Goal: Browse casually: Explore the website without a specific task or goal

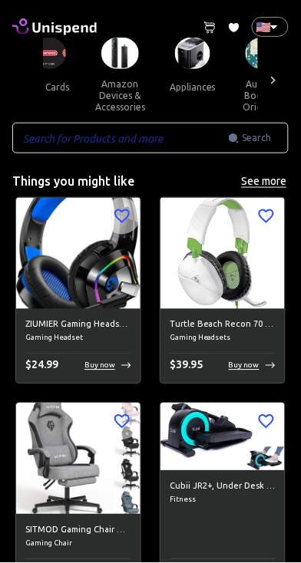
scroll to position [0, 120]
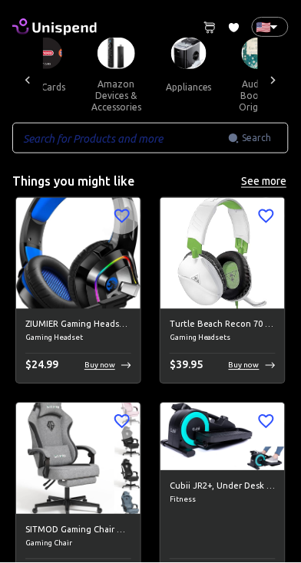
click at [66, 104] on button "gift cards" at bounding box center [44, 87] width 69 height 37
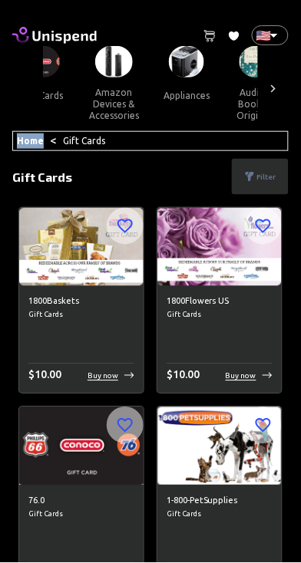
scroll to position [0, 140]
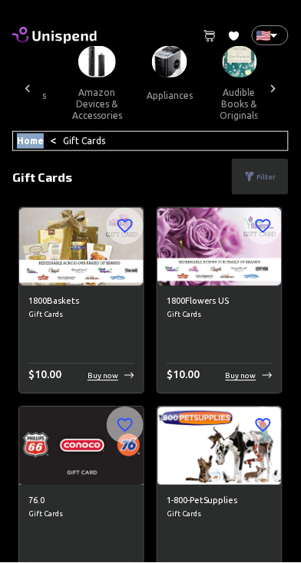
click at [116, 74] on img at bounding box center [97, 61] width 38 height 31
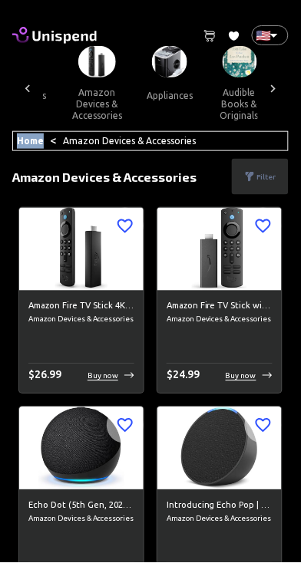
click at [187, 77] on img at bounding box center [169, 61] width 35 height 31
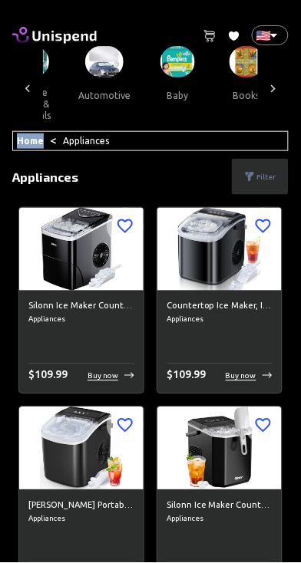
scroll to position [0, 350]
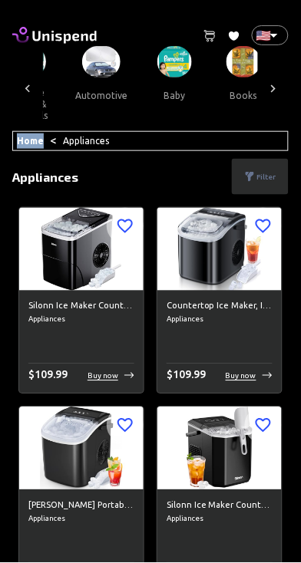
click at [140, 89] on button "automotive" at bounding box center [101, 95] width 77 height 37
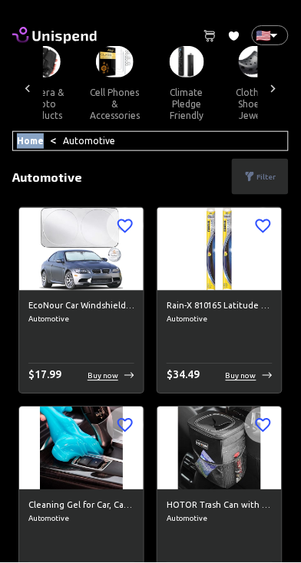
scroll to position [0, 618]
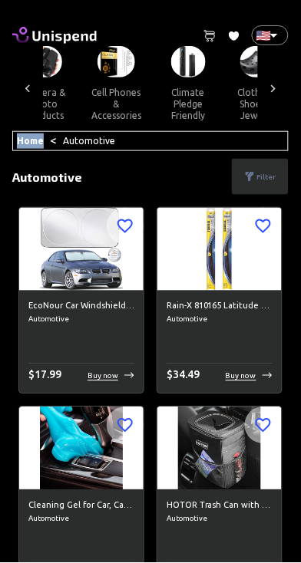
click at [79, 92] on button "camera & photo products" at bounding box center [44, 103] width 69 height 53
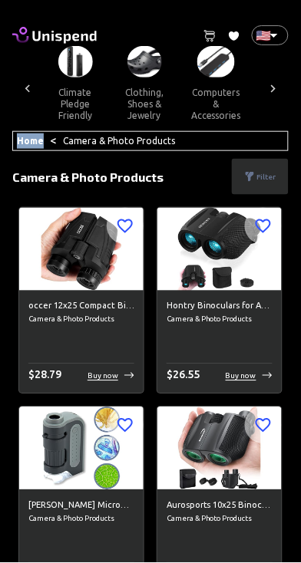
scroll to position [0, 731]
click at [110, 89] on button "climate pledge friendly" at bounding box center [75, 103] width 69 height 53
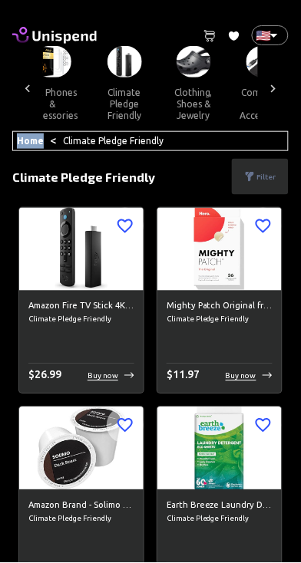
scroll to position [0, 667]
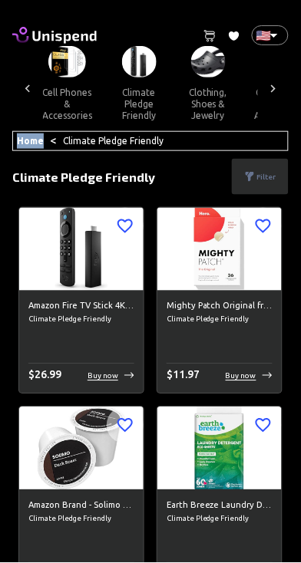
click at [104, 117] on button "cell phones & accessories" at bounding box center [67, 103] width 74 height 53
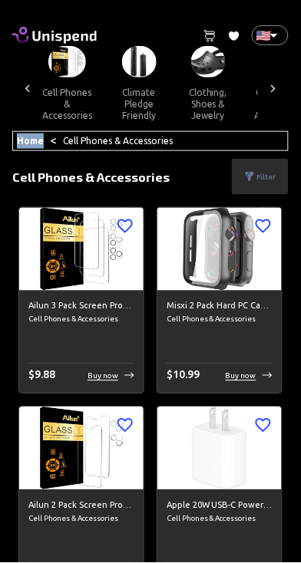
click at [86, 77] on img at bounding box center [67, 61] width 38 height 31
click at [156, 74] on img at bounding box center [139, 61] width 35 height 31
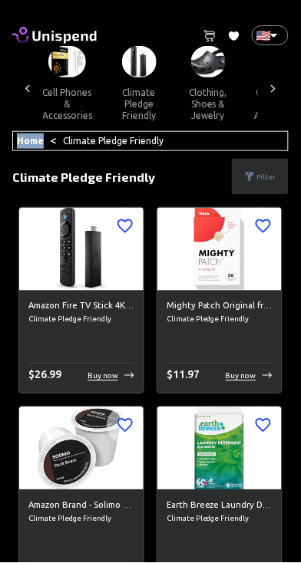
click at [104, 89] on button "cell phones & accessories" at bounding box center [67, 103] width 74 height 53
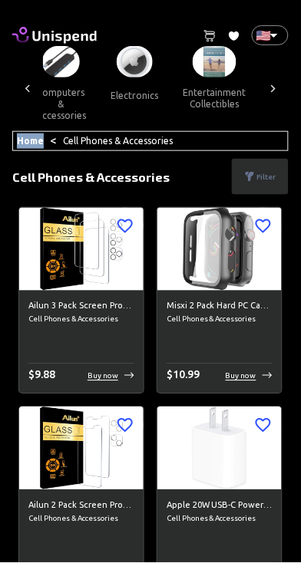
scroll to position [0, 885]
click at [99, 120] on button "computers & accessories" at bounding box center [62, 103] width 74 height 53
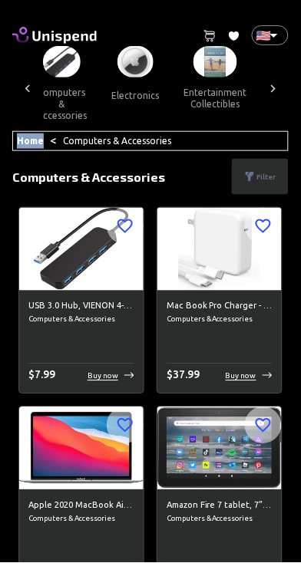
click at [171, 90] on button "electronics" at bounding box center [135, 95] width 72 height 37
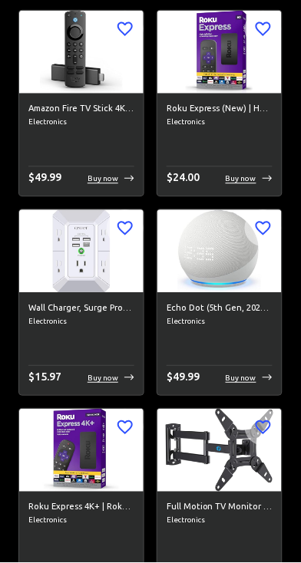
scroll to position [1791, 0]
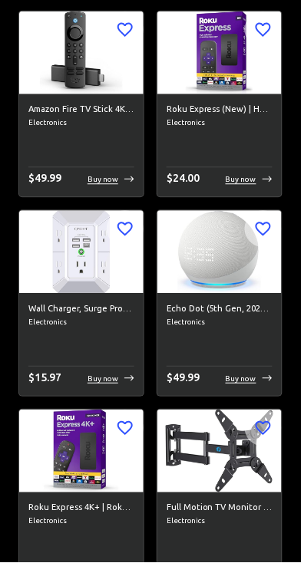
click at [84, 258] on img at bounding box center [81, 252] width 124 height 83
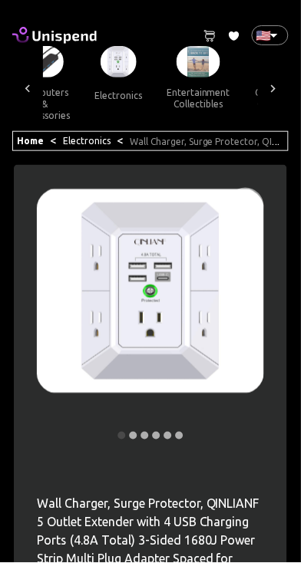
scroll to position [0, 887]
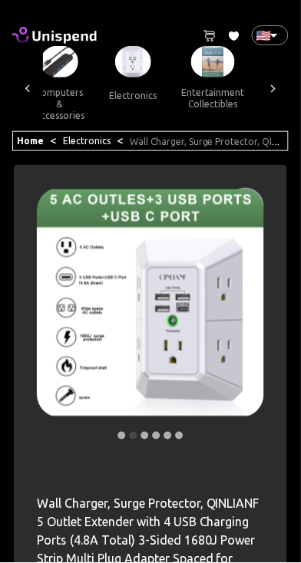
click at [151, 59] on img at bounding box center [133, 61] width 36 height 31
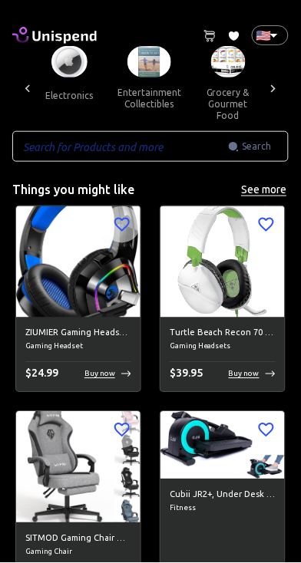
scroll to position [0, 965]
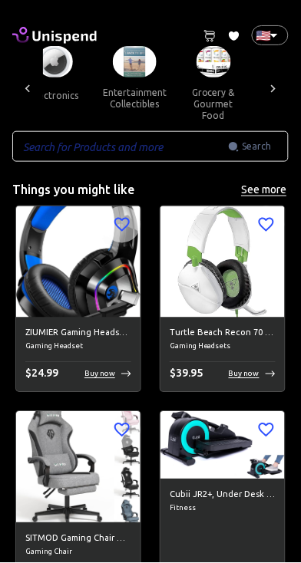
click at [73, 76] on img at bounding box center [55, 61] width 36 height 31
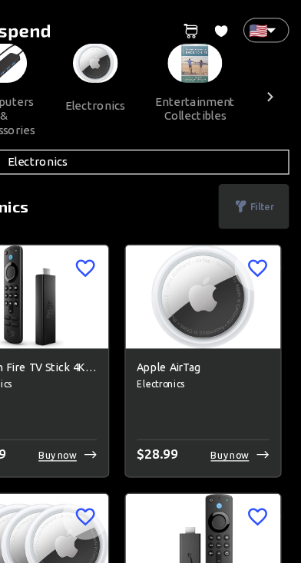
scroll to position [0, 895]
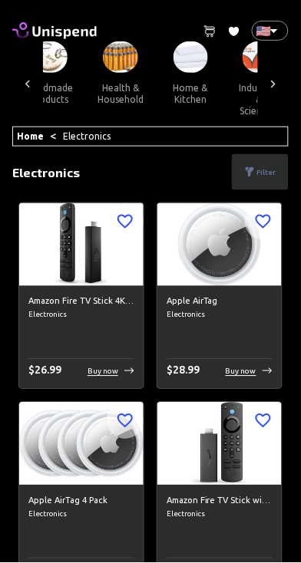
scroll to position [0, 1200]
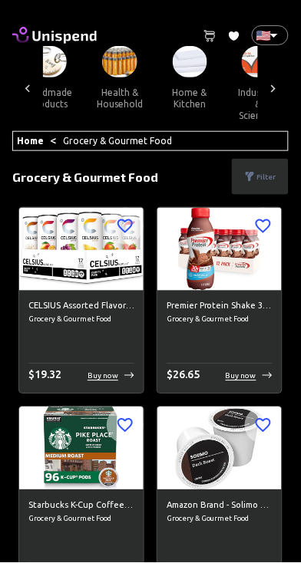
click at [84, 89] on button "handmade products" at bounding box center [48, 97] width 71 height 41
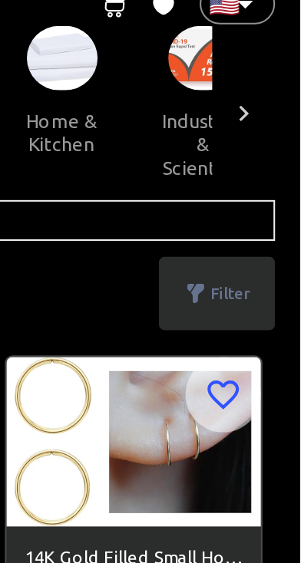
click at [150, 81] on span "health & household" at bounding box center [114, 84] width 71 height 77
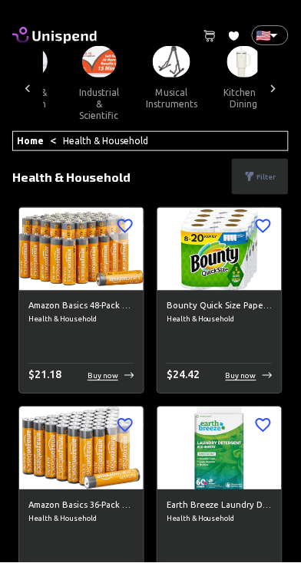
scroll to position [0, 1362]
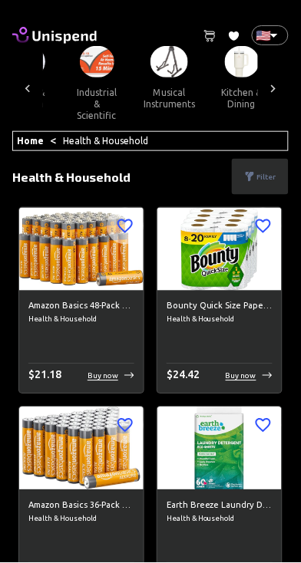
click at [62, 89] on button "home & kitchen" at bounding box center [27, 97] width 69 height 41
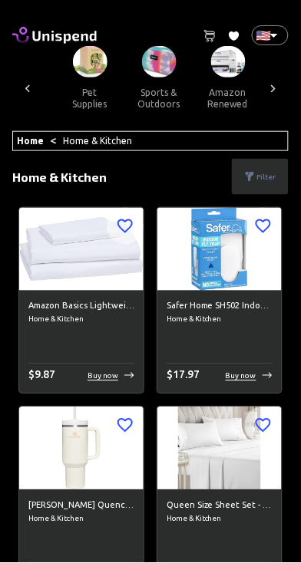
scroll to position [0, 1566]
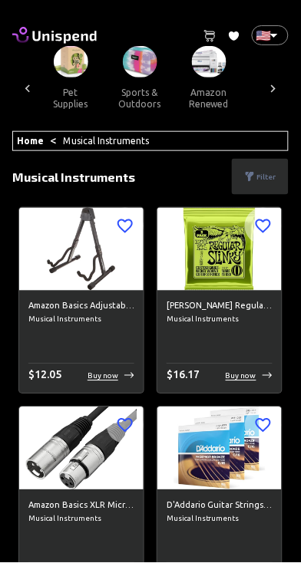
scroll to position [0, 1652]
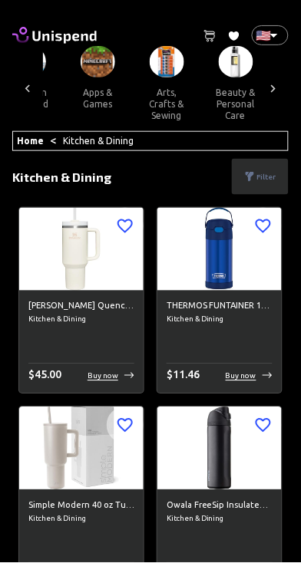
scroll to position [0, 1810]
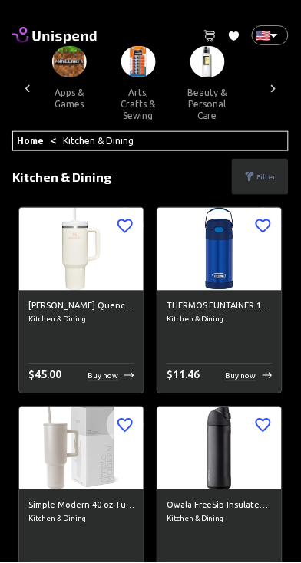
click at [35, 90] on button "amazon renewed" at bounding box center [-1, 97] width 69 height 41
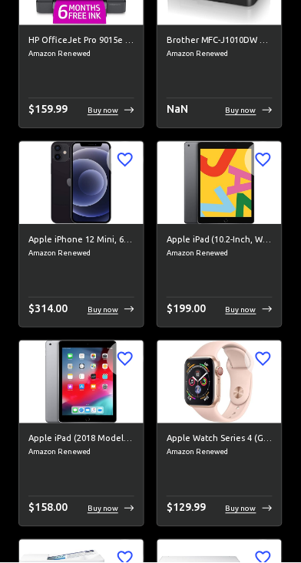
scroll to position [1477, 0]
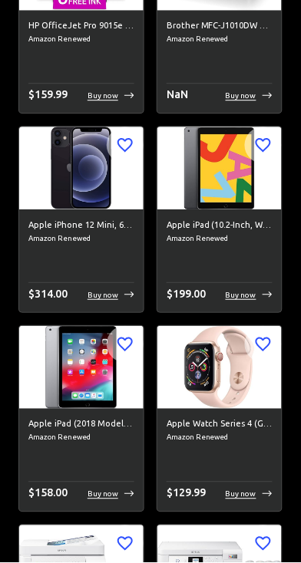
click at [130, 209] on img at bounding box center [81, 168] width 124 height 83
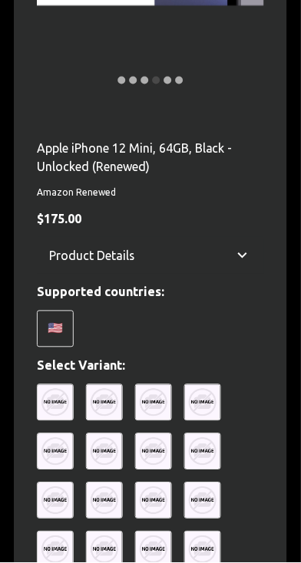
scroll to position [357, 0]
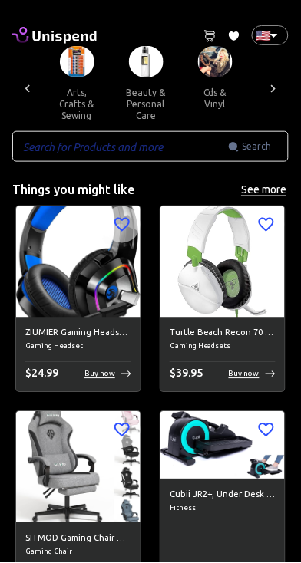
scroll to position [0, 1840]
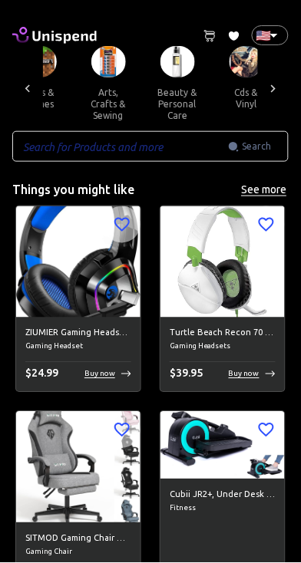
click at [74, 90] on button "apps & games" at bounding box center [39, 97] width 69 height 41
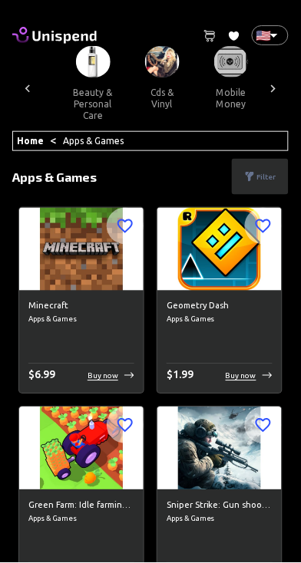
scroll to position [0, 1938]
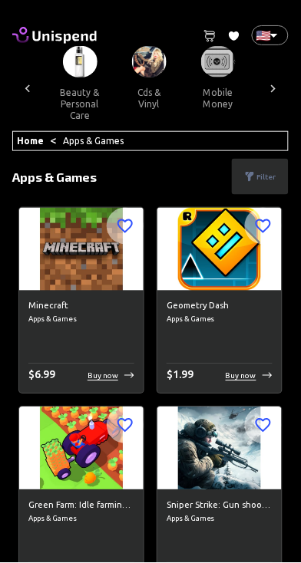
click at [45, 90] on button "arts, crafts & sewing" at bounding box center [10, 103] width 69 height 53
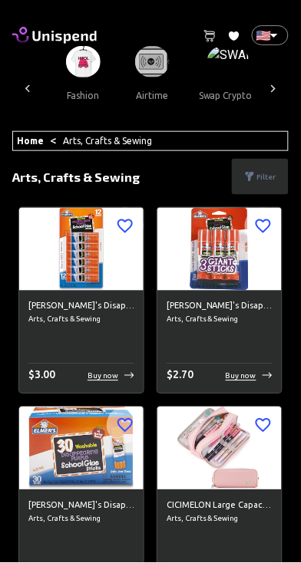
scroll to position [0, 2142]
click at [31, 77] on img at bounding box center [13, 61] width 35 height 31
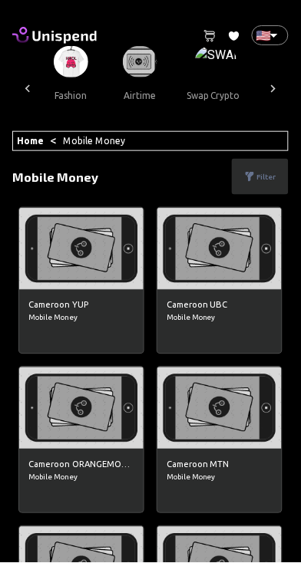
scroll to position [0, 2325]
click at [192, 91] on button "swap crypto" at bounding box center [213, 95] width 78 height 37
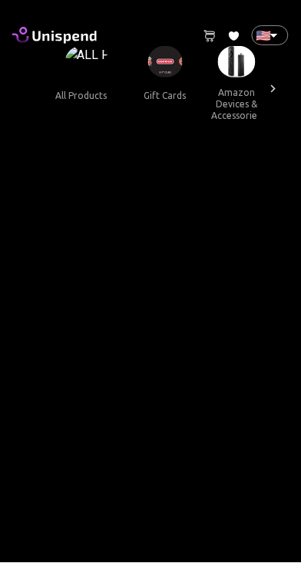
click at [199, 105] on button "gift cards" at bounding box center [164, 95] width 69 height 37
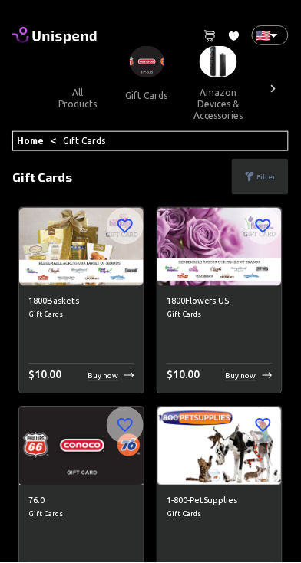
scroll to position [23, 0]
